Goal: Navigation & Orientation: Find specific page/section

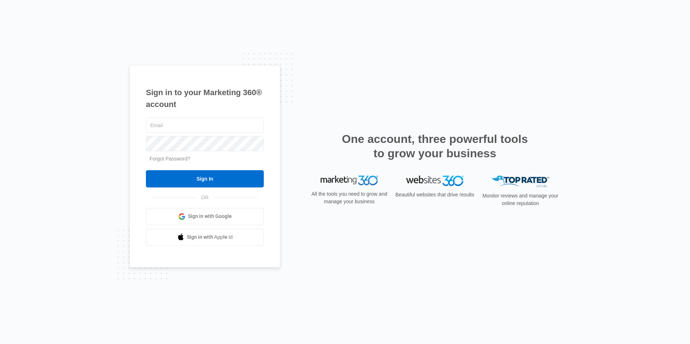
click at [210, 217] on span "Sign in with Google" at bounding box center [210, 217] width 44 height 8
type input "[PERSON_NAME][EMAIL_ADDRESS][PERSON_NAME][DOMAIN_NAME]"
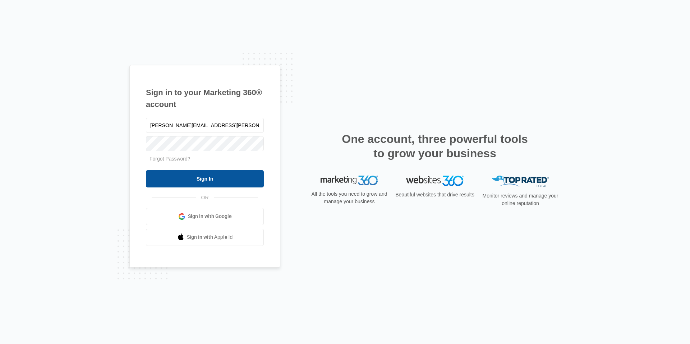
click at [199, 178] on input "Sign In" at bounding box center [205, 178] width 118 height 17
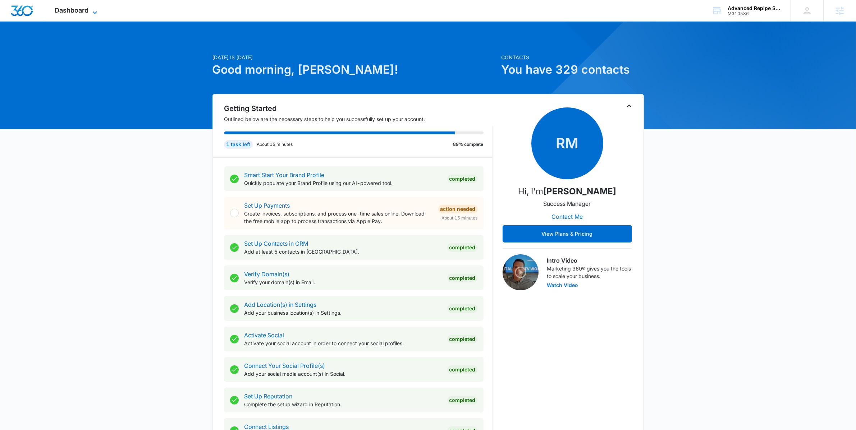
click at [73, 11] on span "Dashboard" at bounding box center [72, 10] width 34 height 8
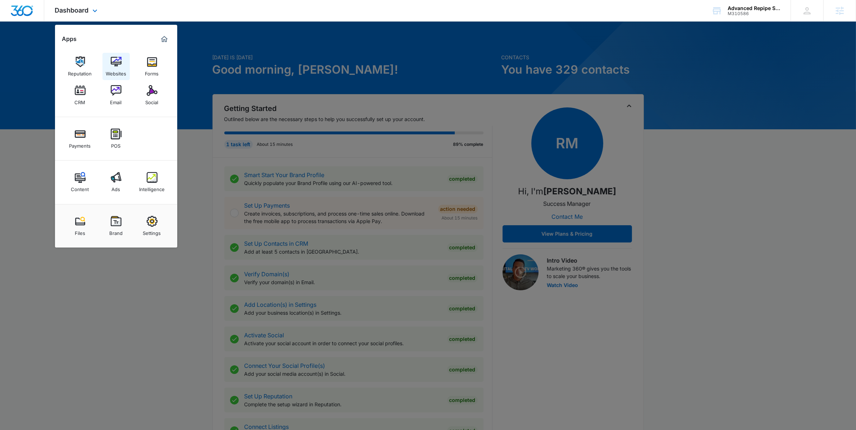
click at [113, 69] on div "Websites" at bounding box center [116, 71] width 20 height 9
